Goal: Use online tool/utility: Utilize a website feature to perform a specific function

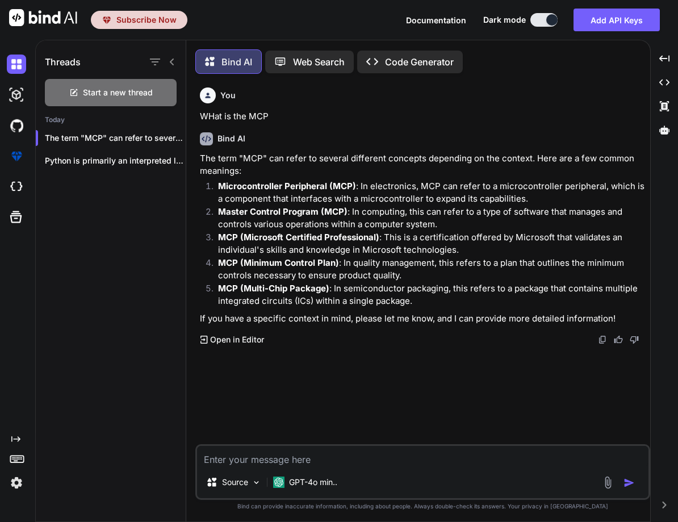
scroll to position [6, 0]
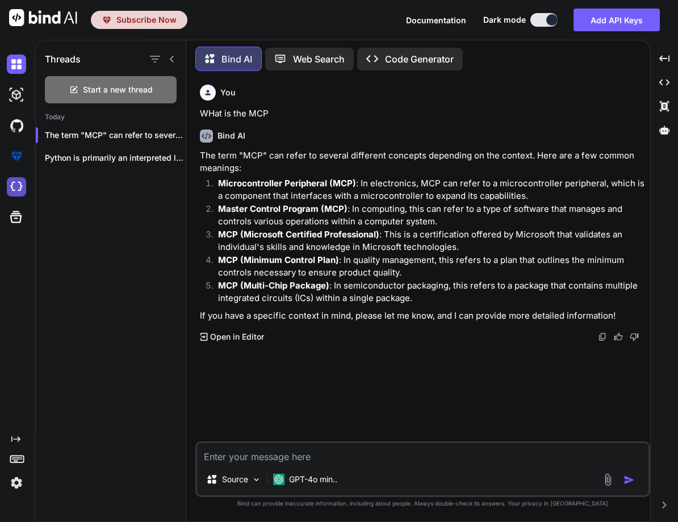
click at [18, 194] on img at bounding box center [16, 186] width 19 height 19
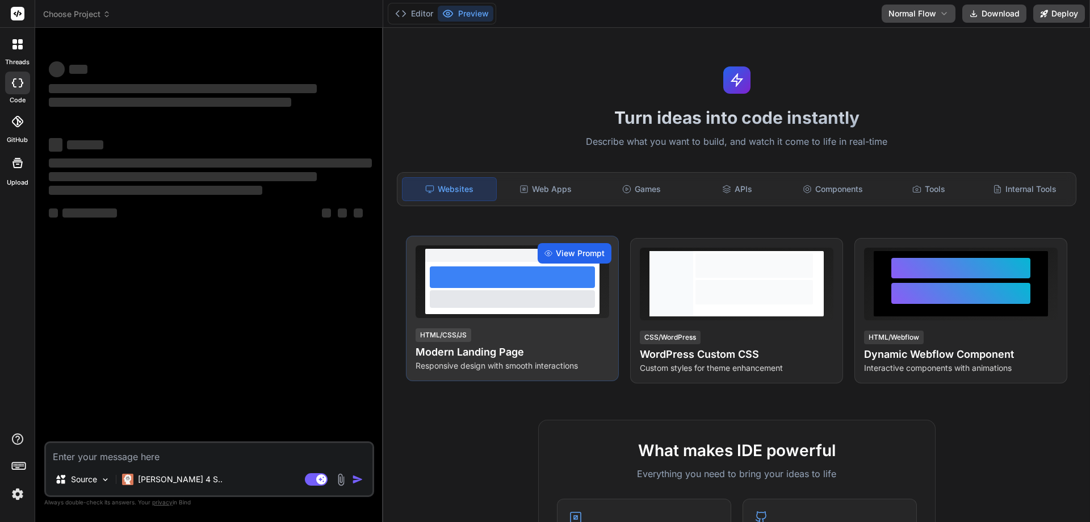
click at [573, 253] on span "View Prompt" at bounding box center [580, 253] width 49 height 11
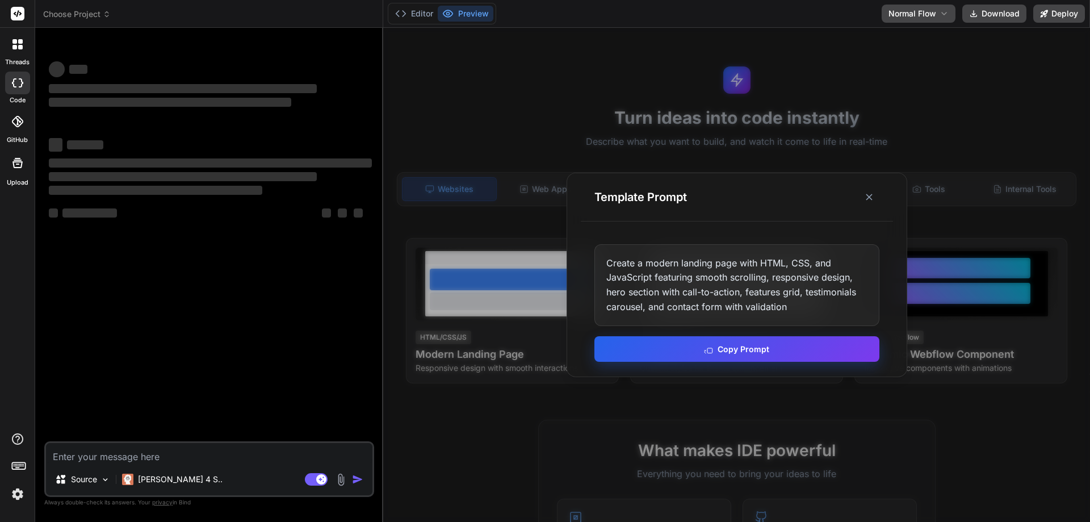
click at [656, 351] on button "Copy Prompt" at bounding box center [736, 349] width 285 height 26
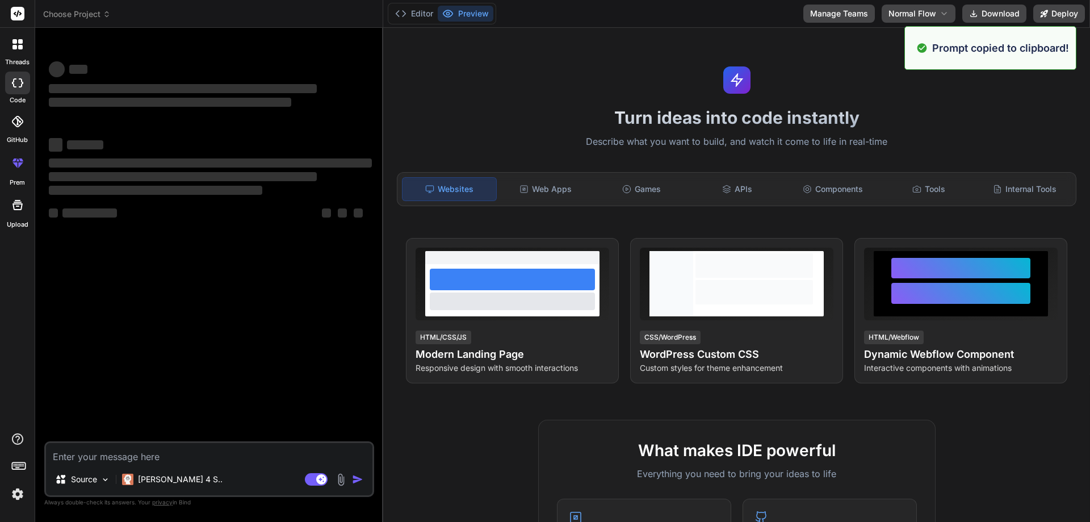
click at [83, 454] on textarea at bounding box center [209, 453] width 326 height 20
type textarea "x"
paste textarea "Create a modern landing page with HTML, CSS, and JavaScript featuring smooth sc…"
type textarea "Create a modern landing page with HTML, CSS, and JavaScript featuring smooth sc…"
type textarea "x"
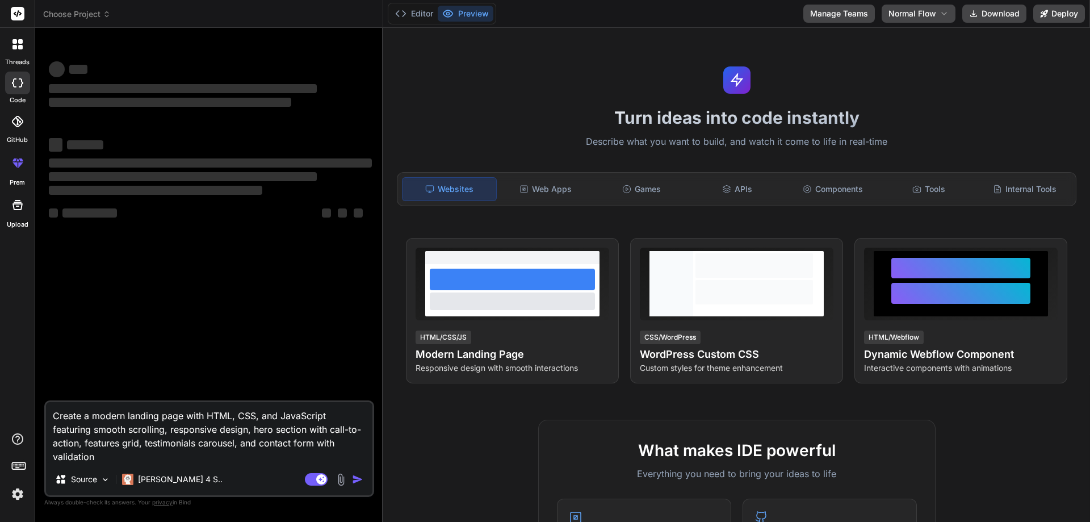
type textarea "Create a modern landing page with HTML, CSS, and JavaScript featuring smooth sc…"
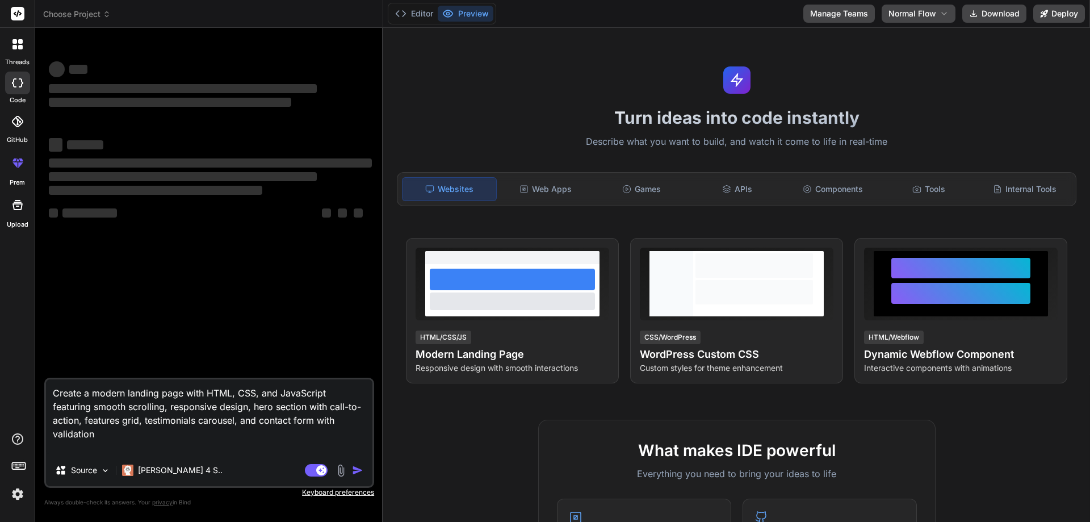
type textarea "x"
type textarea "Create a modern landing page with HTML, CSS, and JavaScript featuring smooth sc…"
click at [307, 494] on p "Keyboard preferences" at bounding box center [209, 492] width 330 height 9
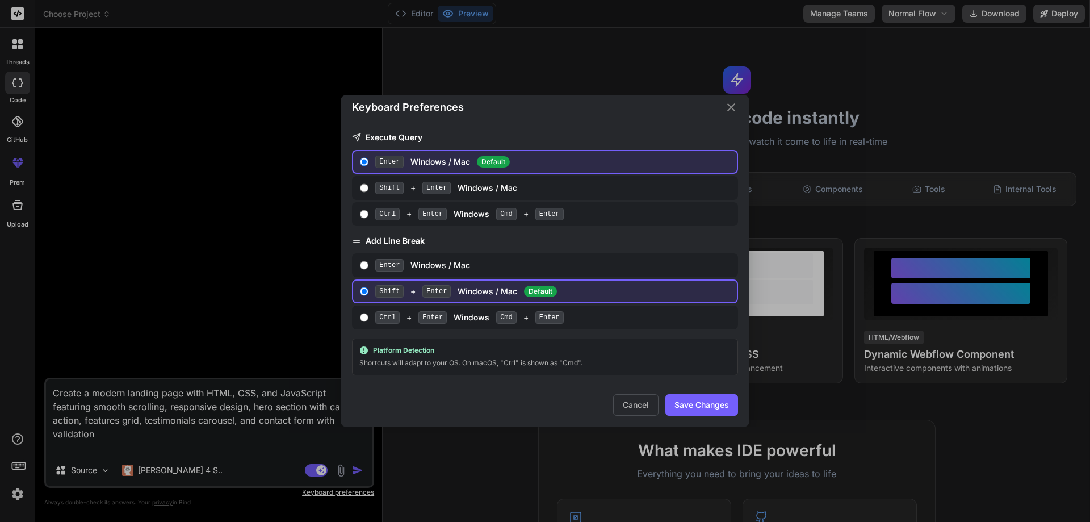
click at [356, 469] on div "Keyboard Preferences Execute Query Enter Windows / Mac Default Shift + Enter Wi…" at bounding box center [545, 261] width 1090 height 522
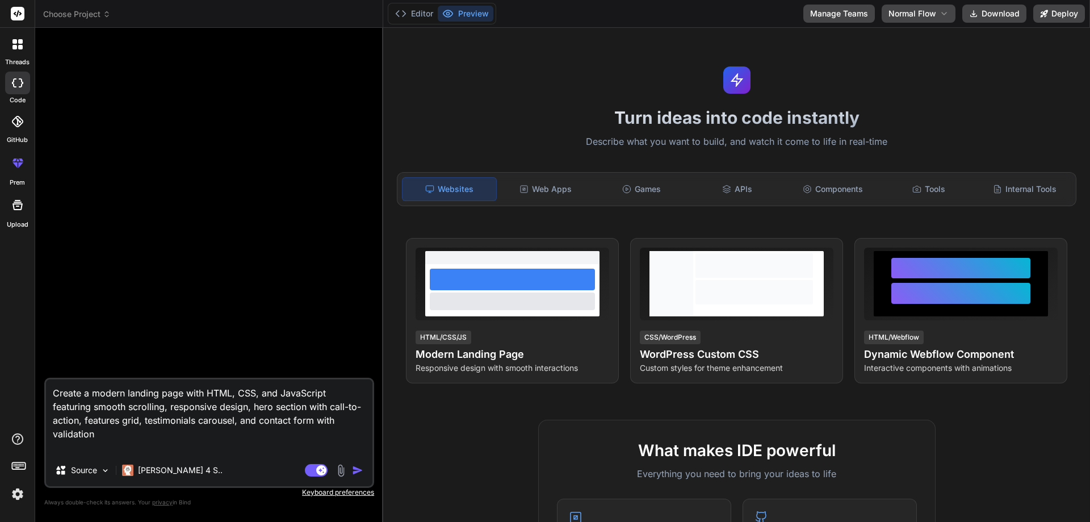
click at [356, 469] on img "button" at bounding box center [357, 469] width 11 height 11
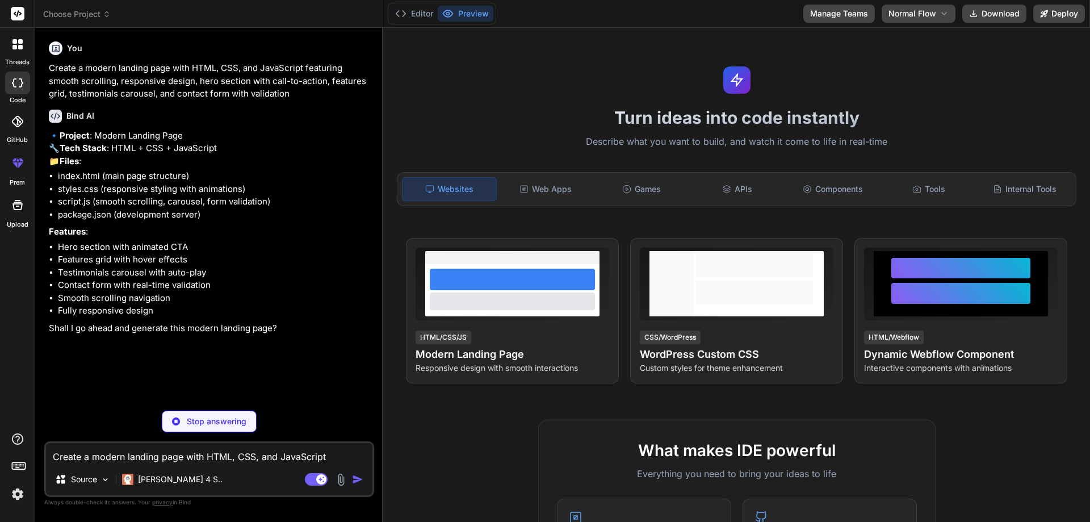
type textarea "x"
click at [114, 460] on textarea "Create a modern landing page with HTML, CSS, and JavaScript featuring smooth sc…" at bounding box center [209, 453] width 326 height 20
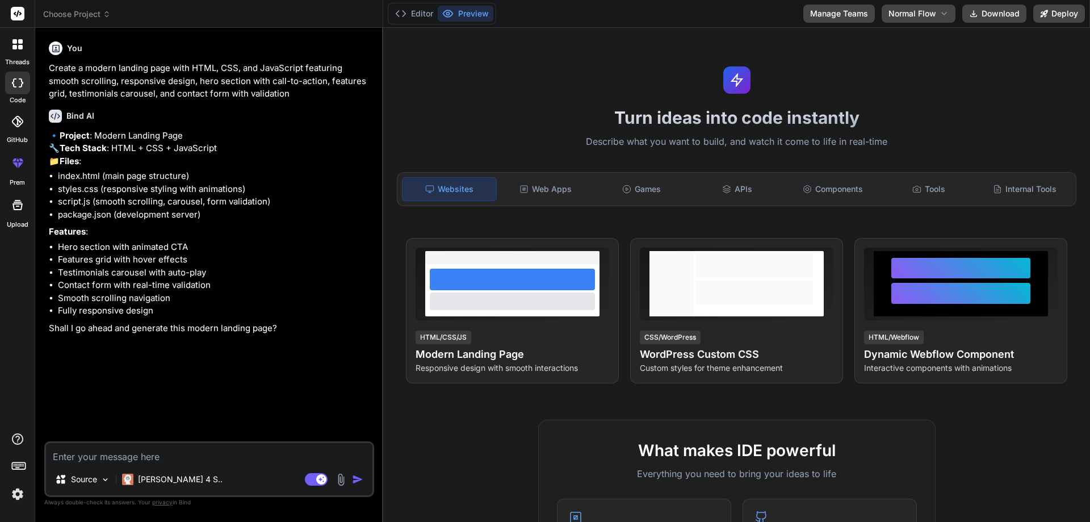
type textarea "x"
type textarea "Y"
type textarea "x"
type textarea "Ye"
type textarea "x"
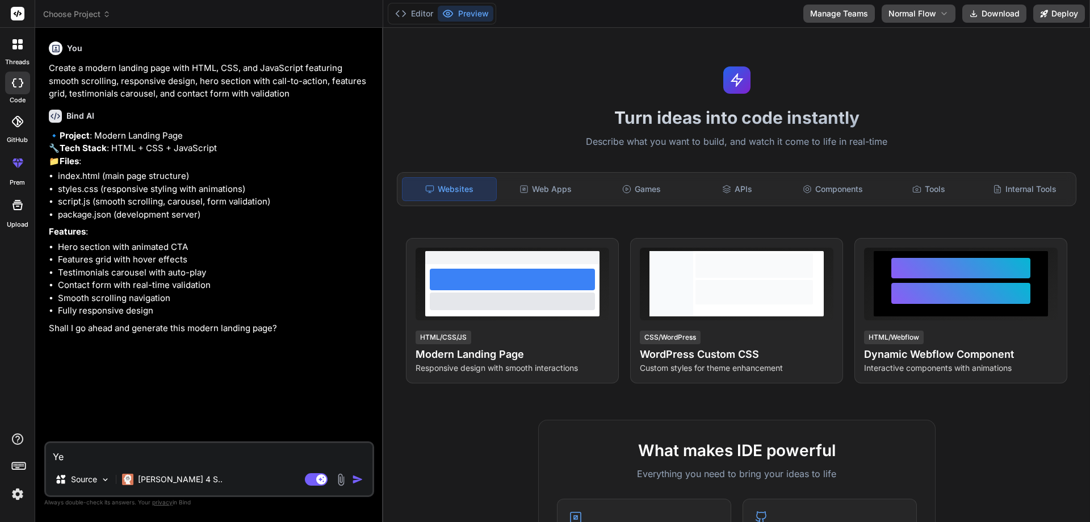
type textarea "Yes"
type textarea "x"
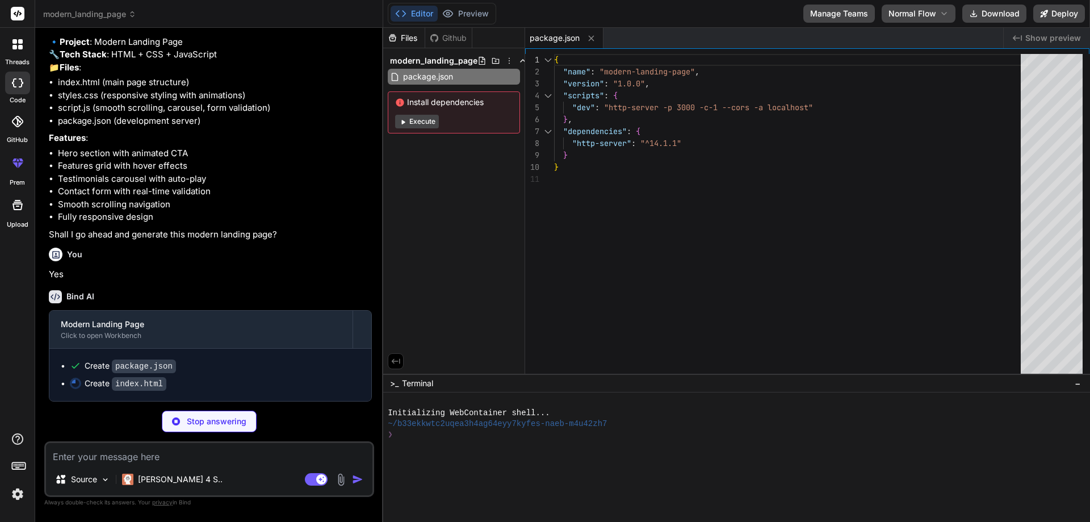
scroll to position [119, 0]
click at [161, 290] on div "Bind AI" at bounding box center [210, 296] width 323 height 13
click at [907, 10] on span "Normal Flow" at bounding box center [913, 13] width 48 height 11
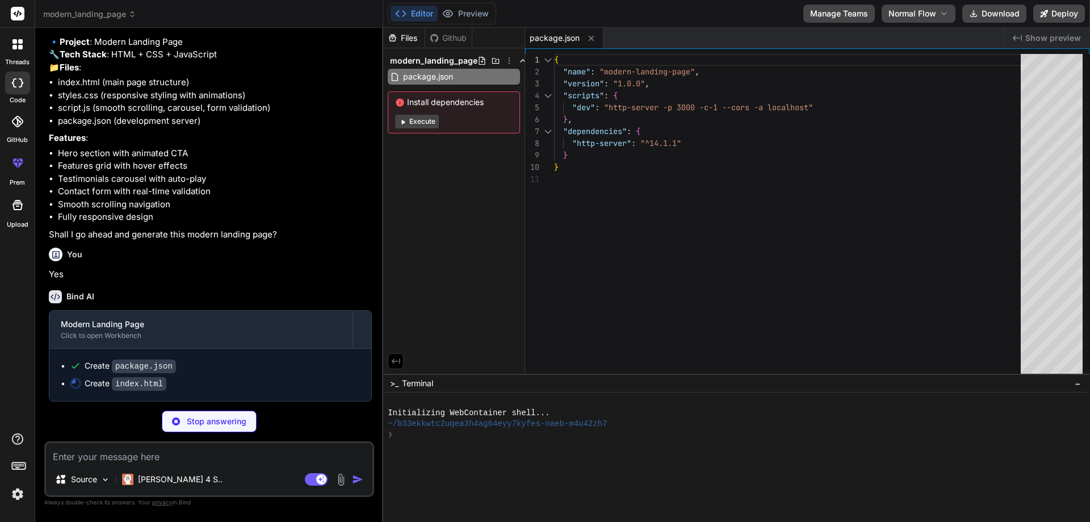
click at [728, 25] on div "Editor Preview Disabled until preview for your project is generated Manage Team…" at bounding box center [736, 14] width 707 height 28
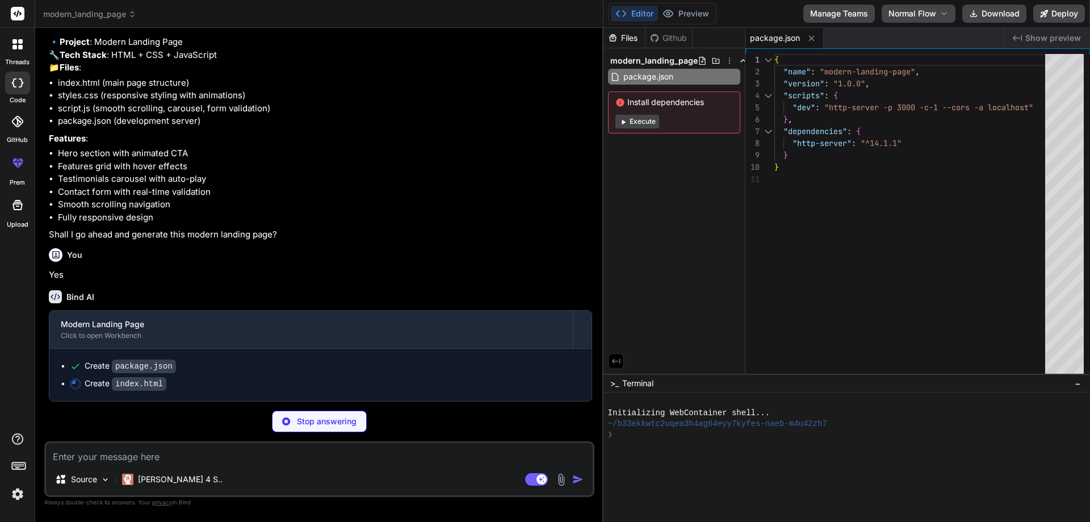
scroll to position [106, 0]
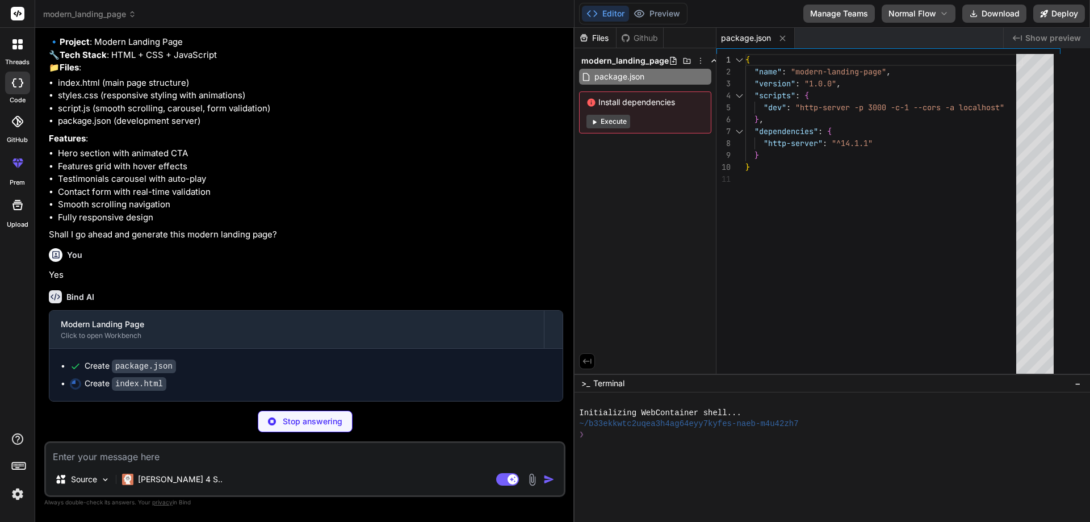
drag, startPoint x: 382, startPoint y: 236, endPoint x: 543, endPoint y: 234, distance: 161.2
click at [543, 234] on div "Bind AI Web Search Created with Pixso. Code Generator You Create a modern landi…" at bounding box center [304, 275] width 539 height 494
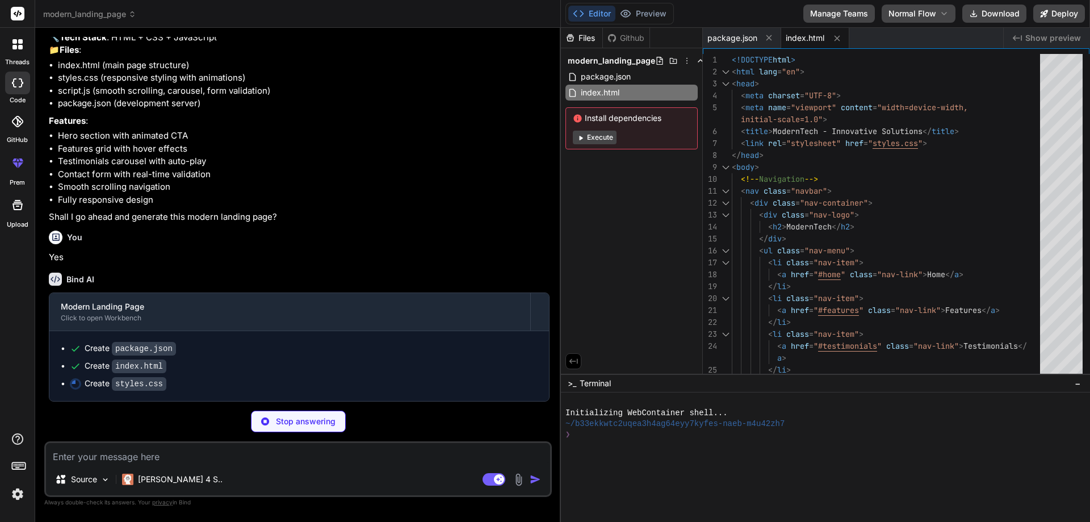
scroll to position [124, 0]
type textarea "x"
type textarea ".btn-primary, .btn-secondary { padding: 12px 24px; font-size: 1rem; } }"
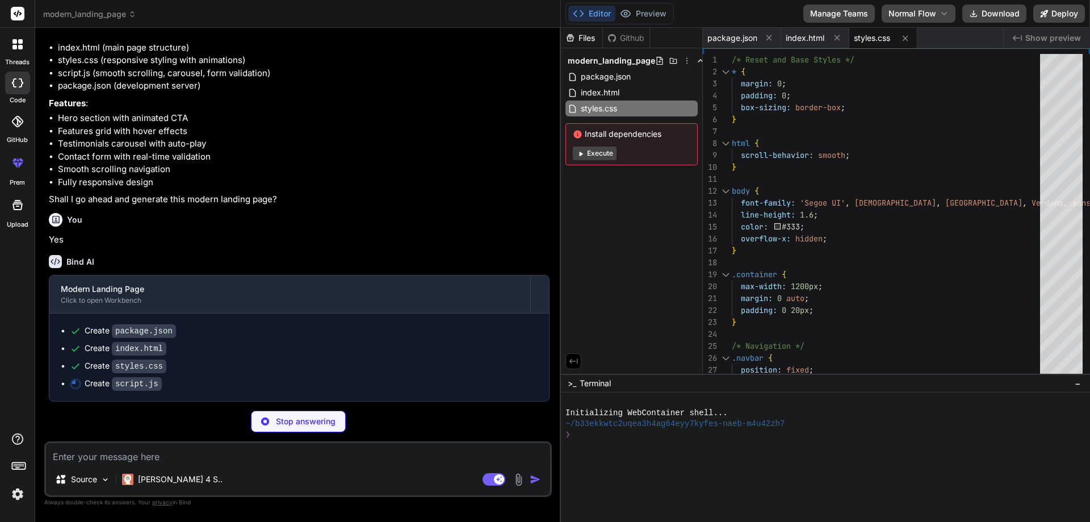
scroll to position [141, 0]
type textarea "x"
type textarea "progressBar.style.width = scrolled + '%'; });"
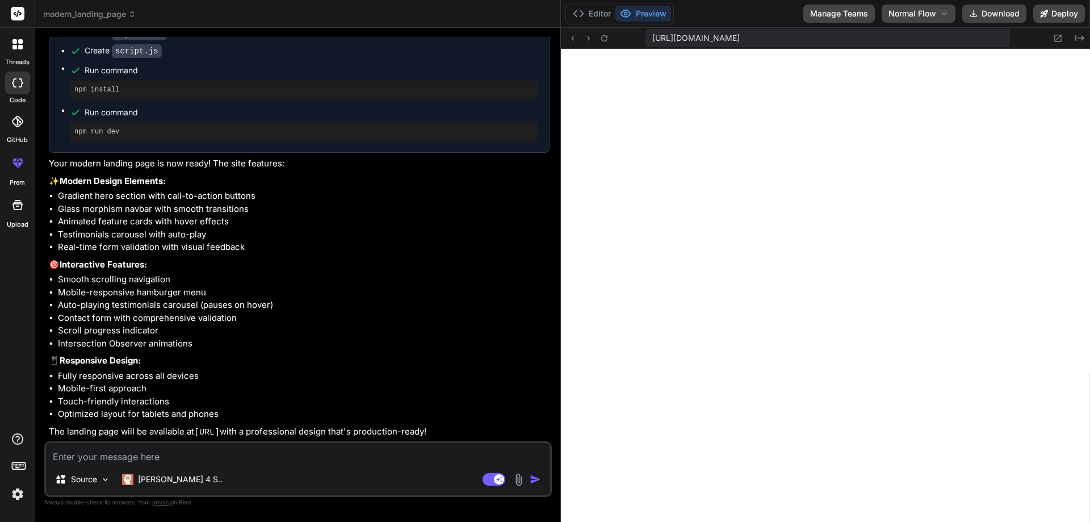
scroll to position [496, 0]
type textarea "x"
type textarea "transition: width 0.1s ease; `; document.body.appendChild(progressBar); } progr…"
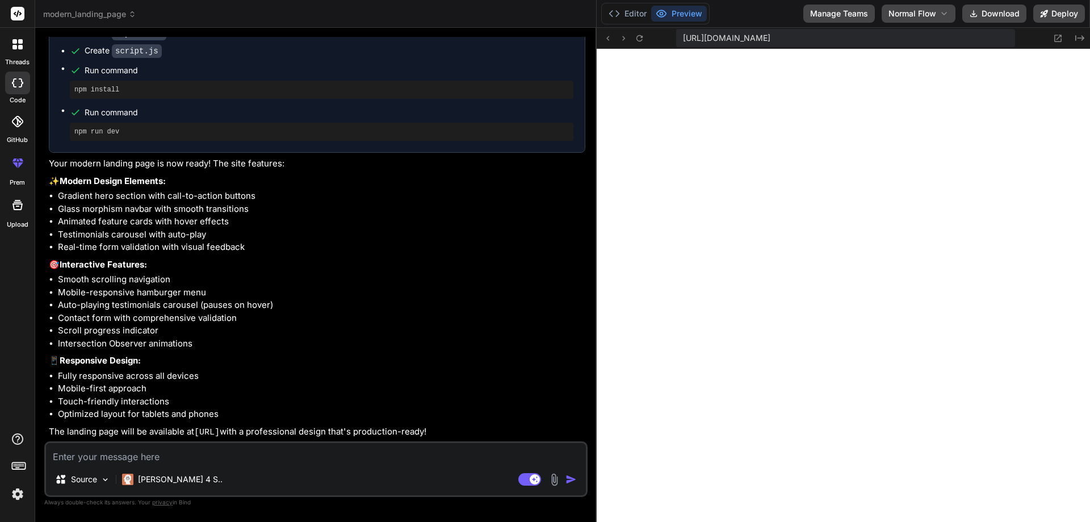
type textarea "x"
type textarea "document.body.appendChild(progressBar); } progressBar.style.width = scrolled + …"
type textarea "x"
type textarea "progressBar.style.width = scrolled + '%'; });"
type textarea "x"
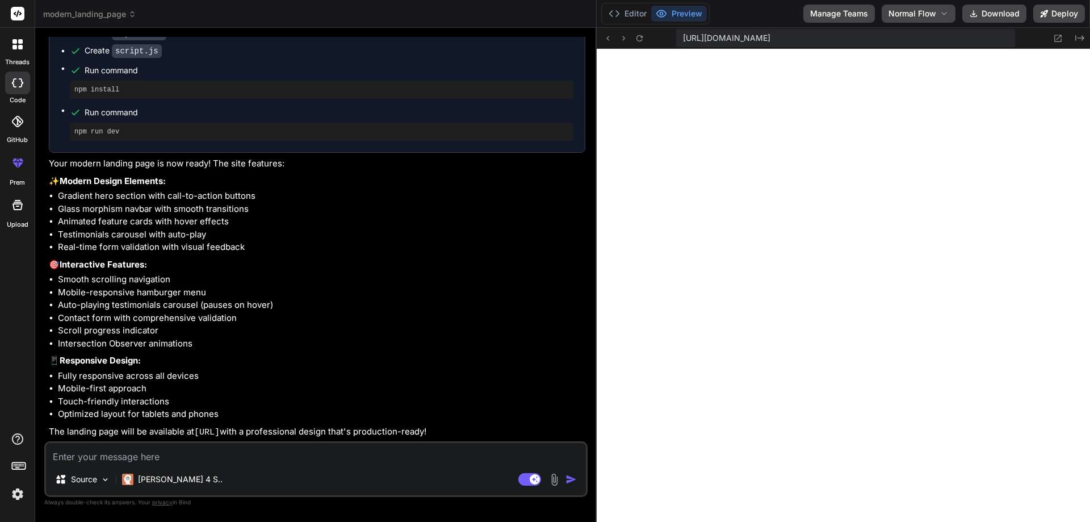
type textarea "} progressBar.style.width = scrolled + '%'; });"
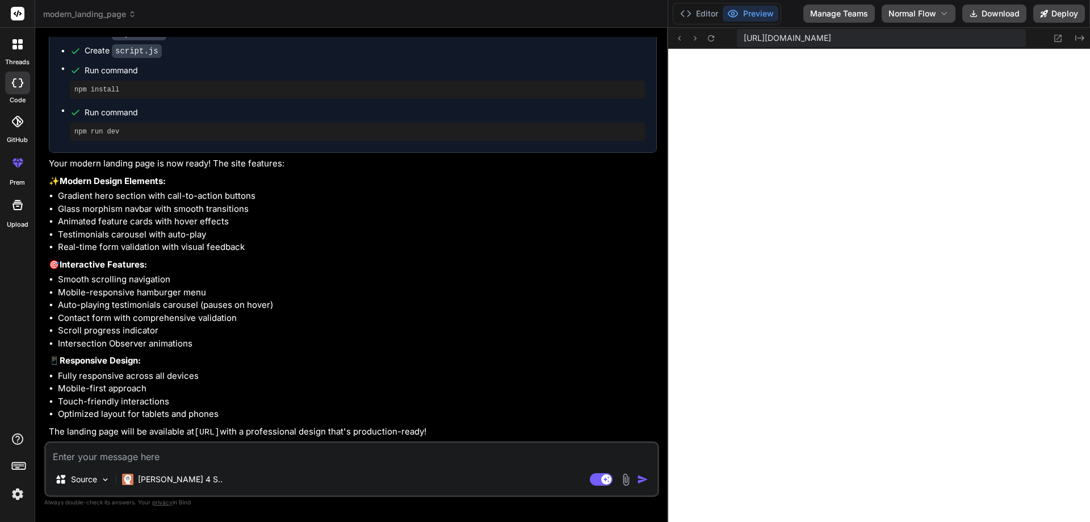
drag, startPoint x: 561, startPoint y: 313, endPoint x: 744, endPoint y: 307, distance: 182.9
type textarea "x"
type textarea "`; document.body.appendChild(progressBar); } progressBar.style.width = scrolled…"
type textarea "x"
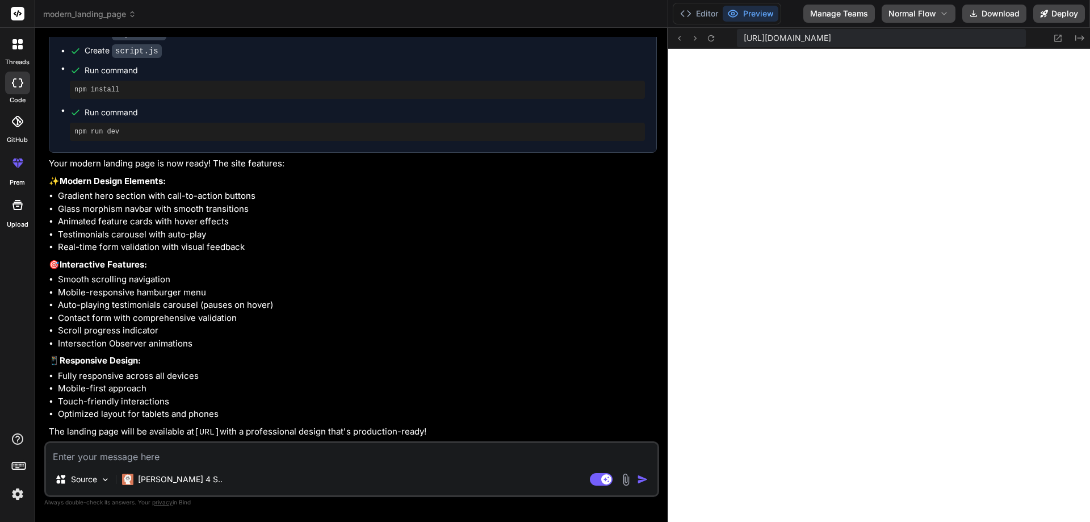
type textarea "#10b981); z-index: 9999; transition: width 0.1s ease; `; document.body.appendCh…"
type textarea "x"
type textarea "document.body.appendChild(progressBar); } progressBar.style.width = scrolled + …"
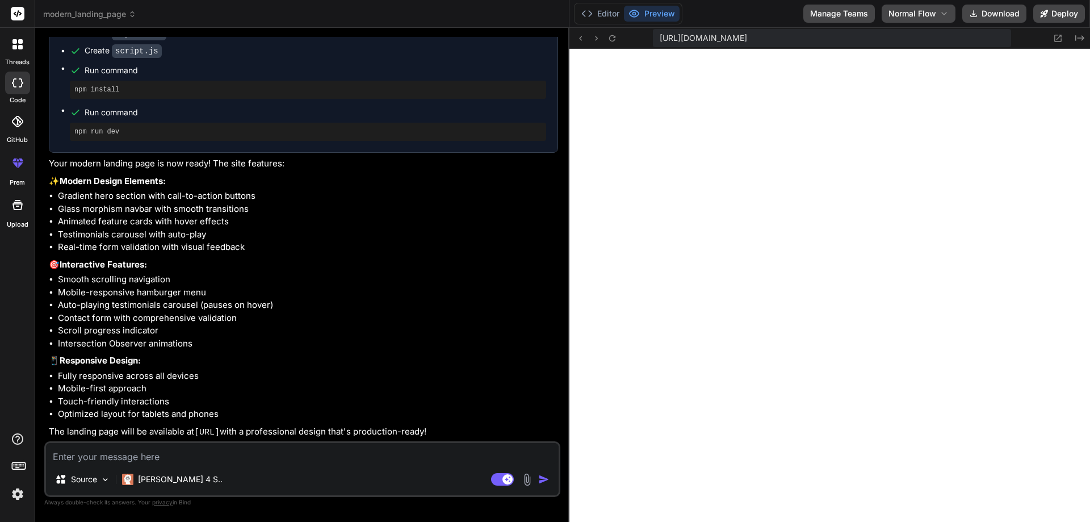
type textarea "x"
type textarea "} progressBar.style.width = scrolled + '%'; });"
type textarea "x"
type textarea "progressBar.style.width = scrolled + '%'; });"
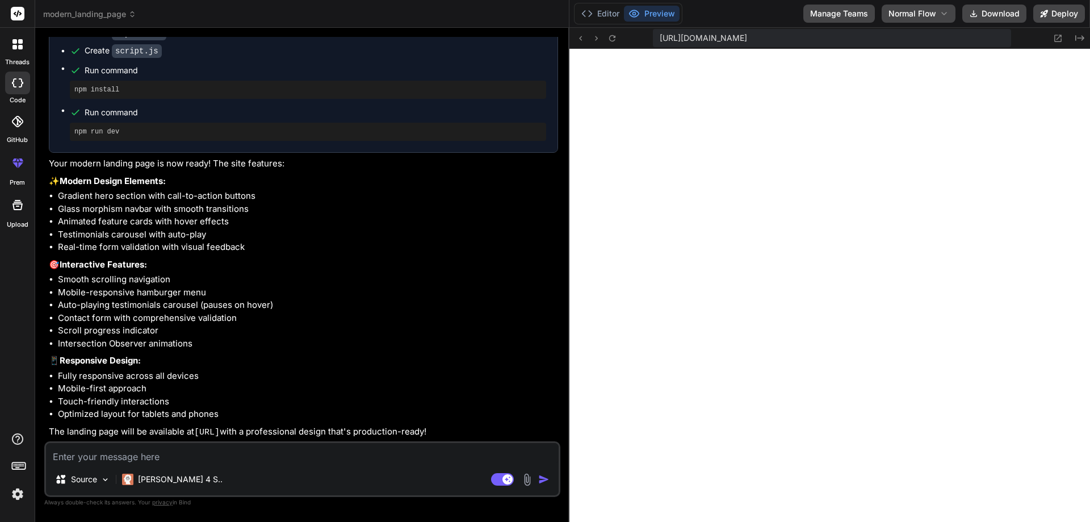
type textarea "x"
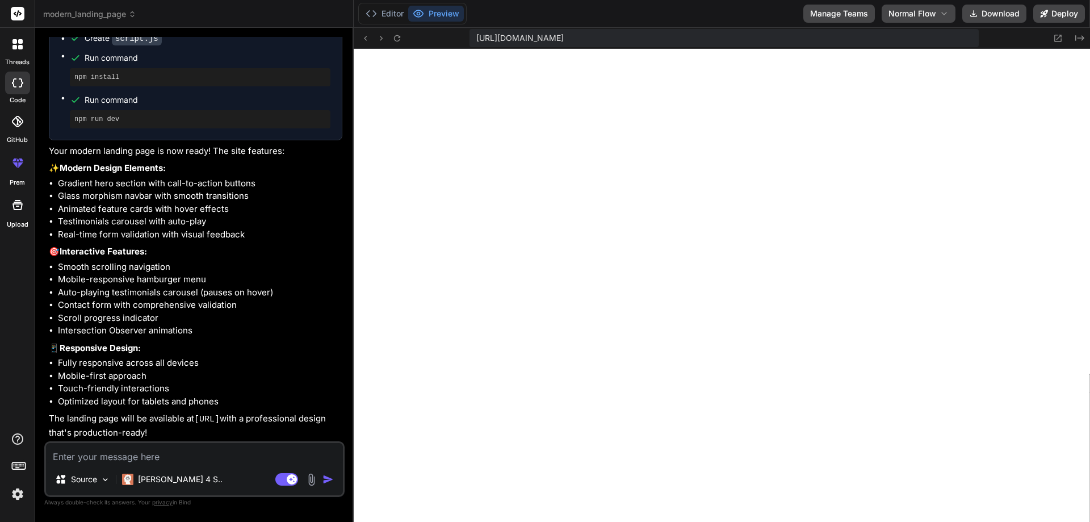
type textarea "x"
type textarea "background: linear-gradient(90deg, #6366f1, #10b981); z-index: 9999; transition…"
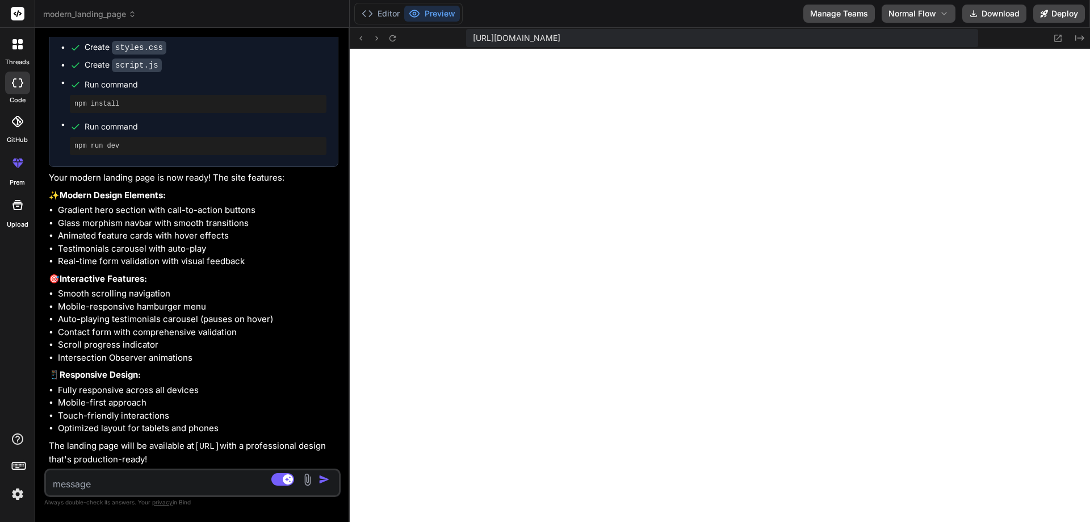
drag, startPoint x: 667, startPoint y: 307, endPoint x: 325, endPoint y: 334, distance: 343.4
click at [325, 334] on div "Bind AI Web Search Created with Pixso. Code Generator You Create a modern landi…" at bounding box center [192, 275] width 315 height 494
drag, startPoint x: 357, startPoint y: 37, endPoint x: 378, endPoint y: 35, distance: 20.6
click at [357, 36] on icon at bounding box center [361, 38] width 10 height 10
click at [397, 40] on icon at bounding box center [393, 38] width 10 height 10
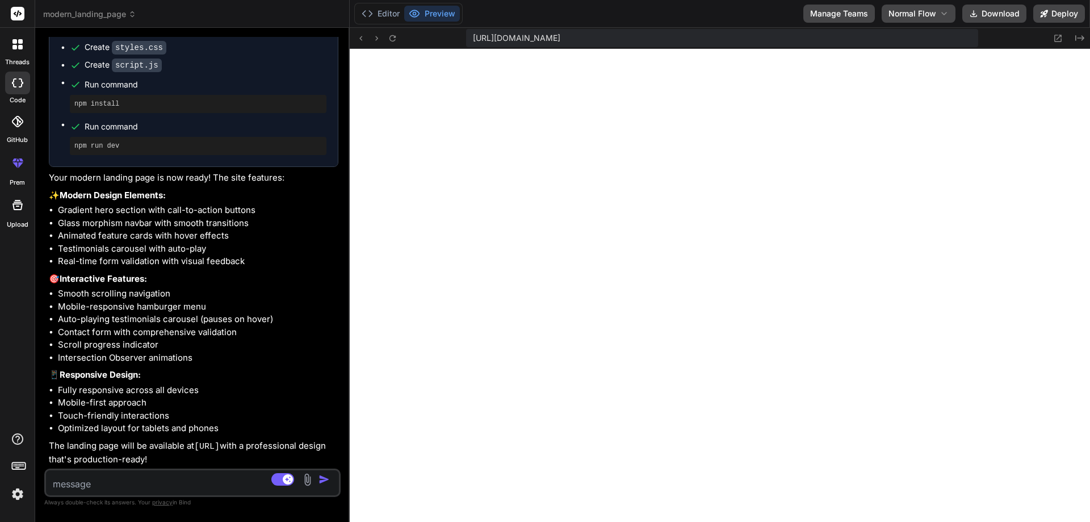
type textarea "x"
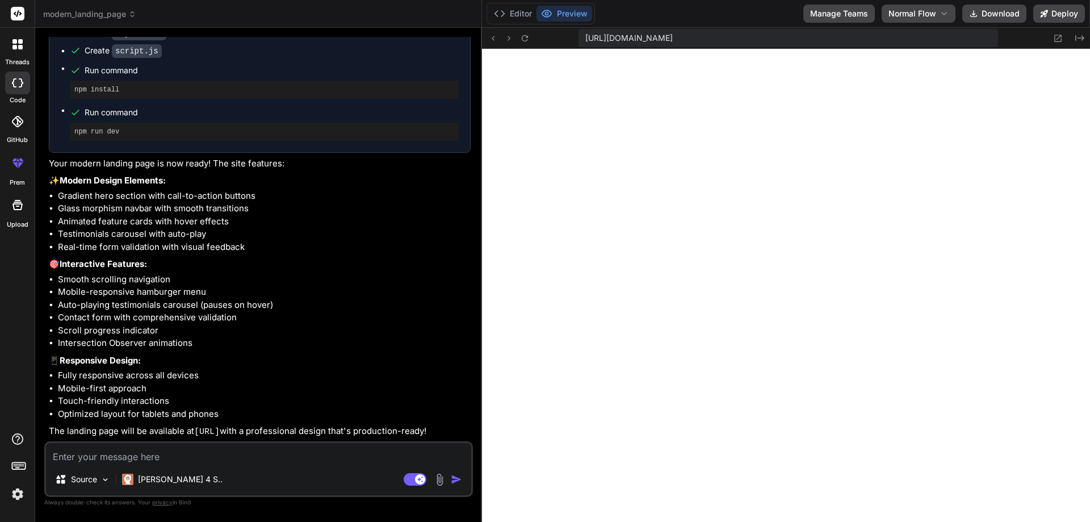
type textarea "x"
type textarea "} progressBar.style.width = scrolled + '%'; });"
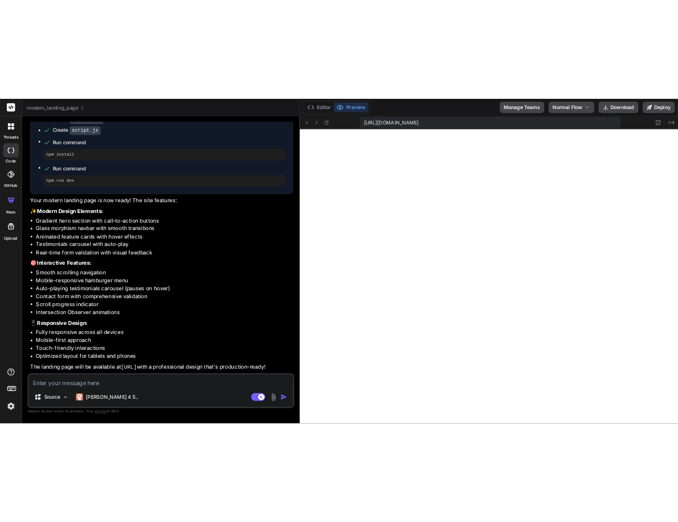
scroll to position [460, 0]
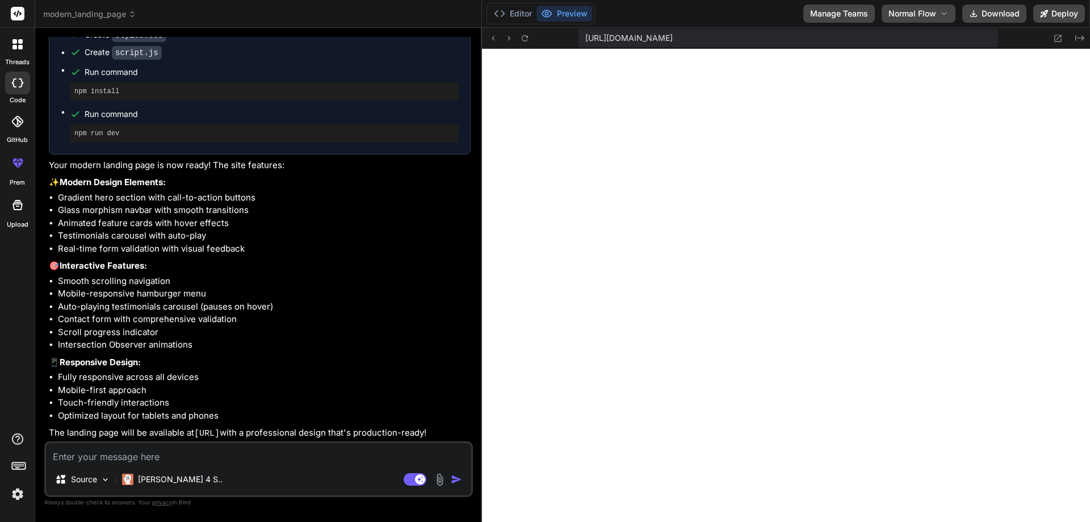
type textarea "x"
type textarea "} progressBar.style.width = scrolled + '%'; });"
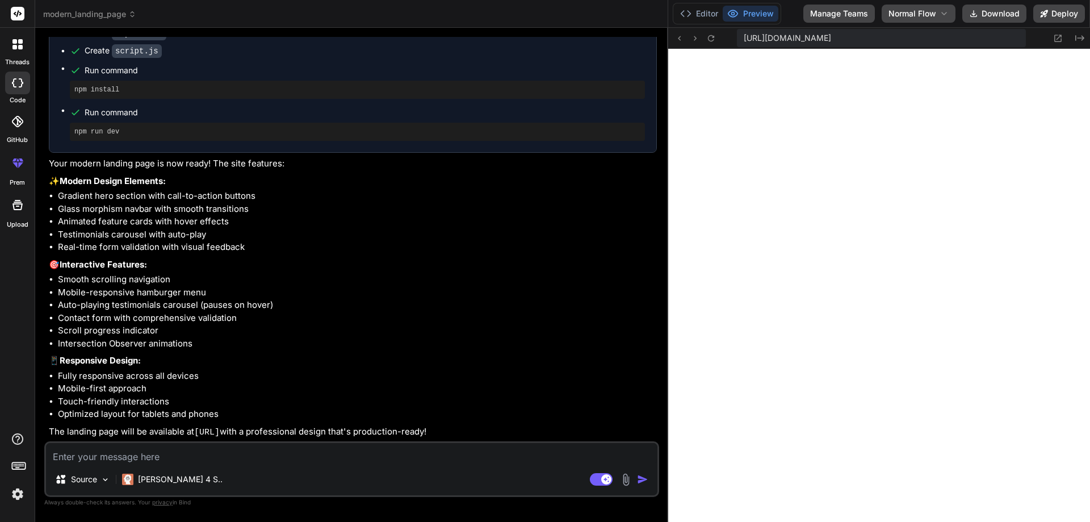
drag, startPoint x: 348, startPoint y: 171, endPoint x: 694, endPoint y: 177, distance: 345.8
type textarea "x"
type textarea "progressBar.style.width = scrolled + '%'; });"
type textarea "x"
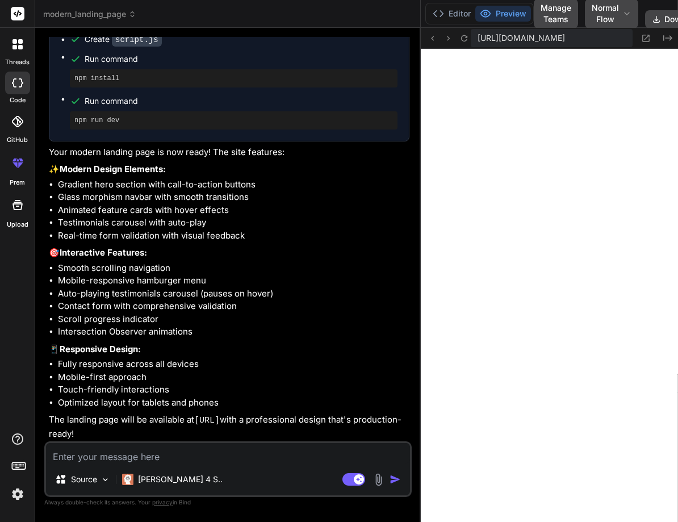
scroll to position [841, 0]
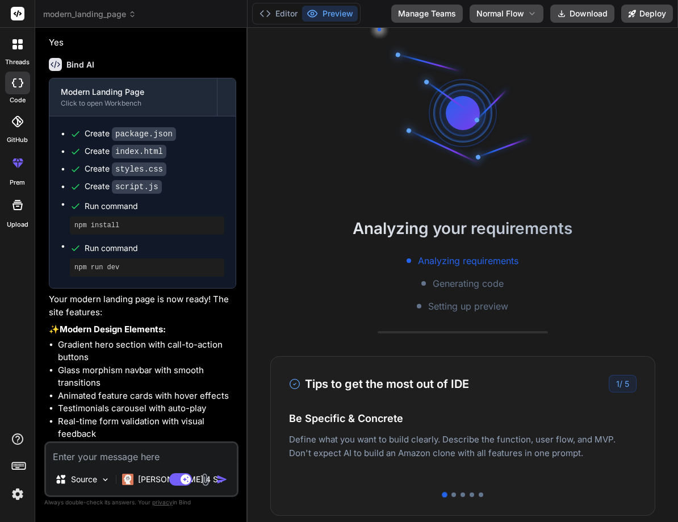
scroll to position [54, 0]
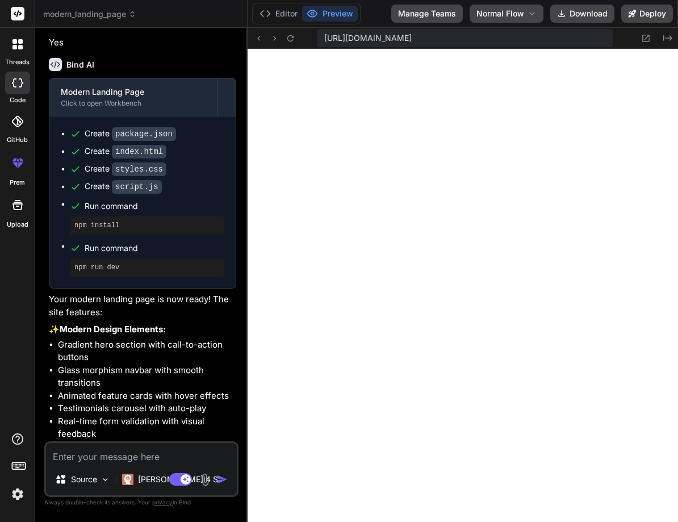
type textarea "x"
